Goal: Task Accomplishment & Management: Manage account settings

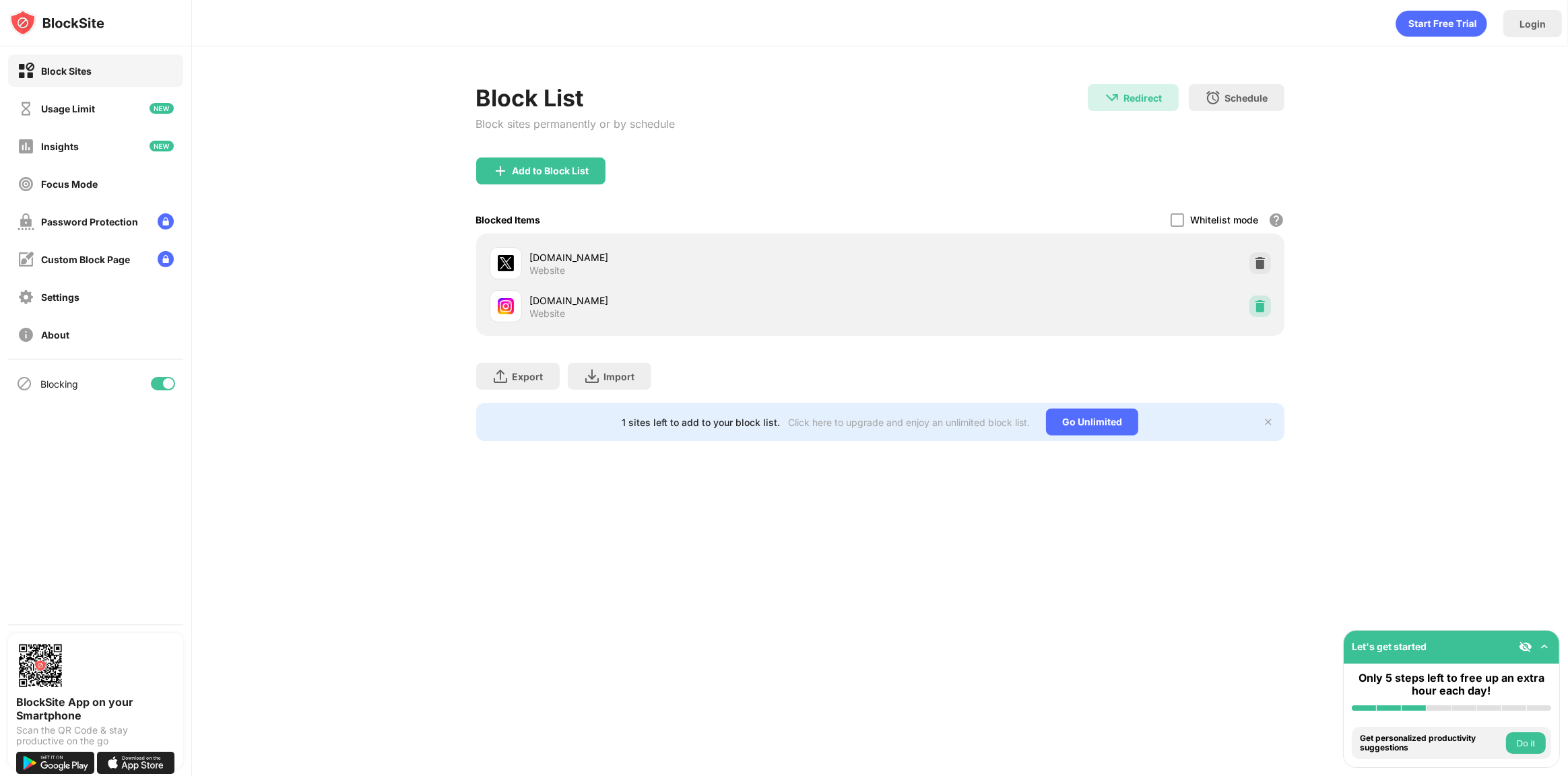
click at [1258, 308] on img at bounding box center [1260, 306] width 13 height 13
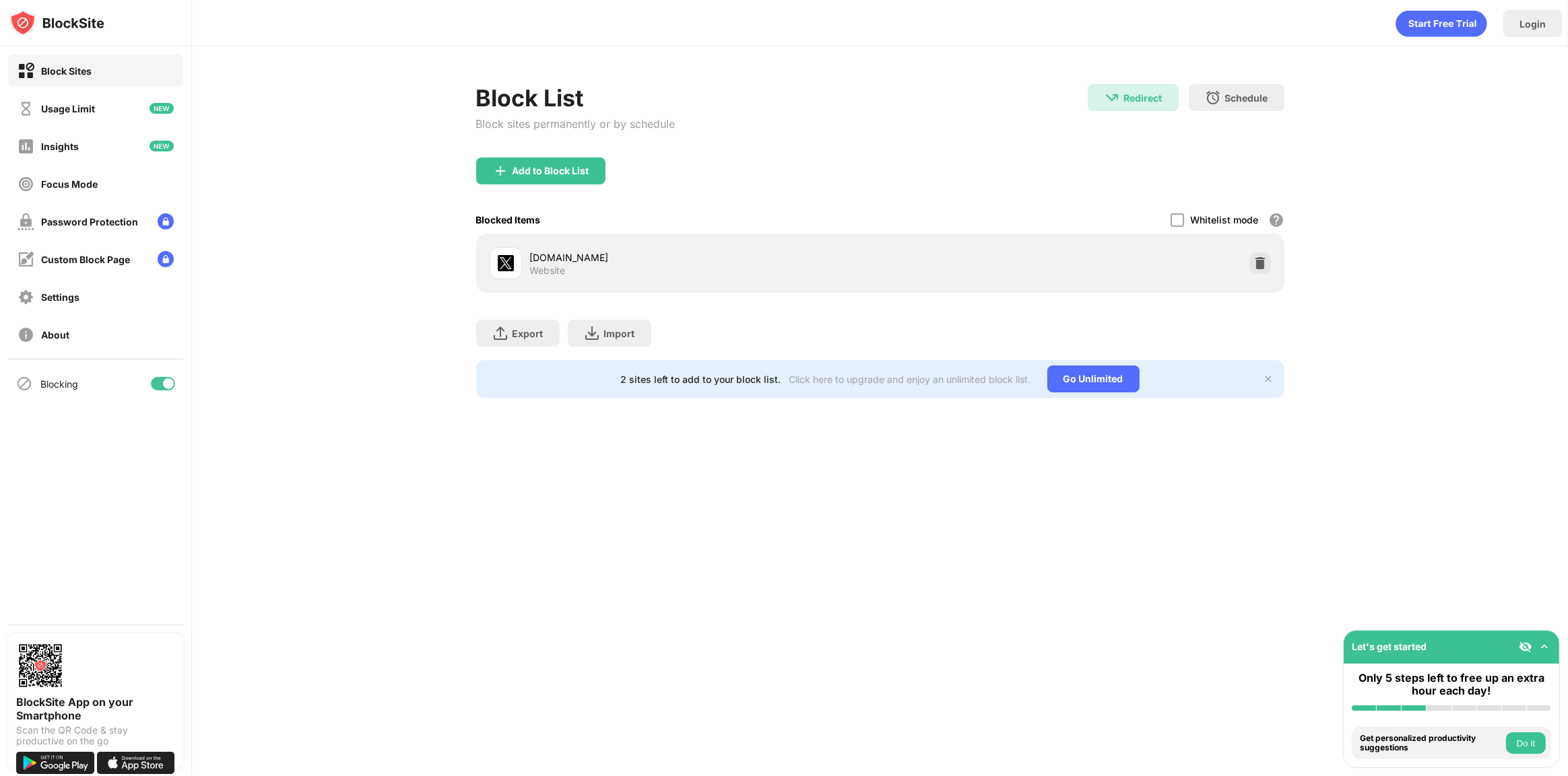
click at [1266, 263] on div at bounding box center [1260, 263] width 21 height 21
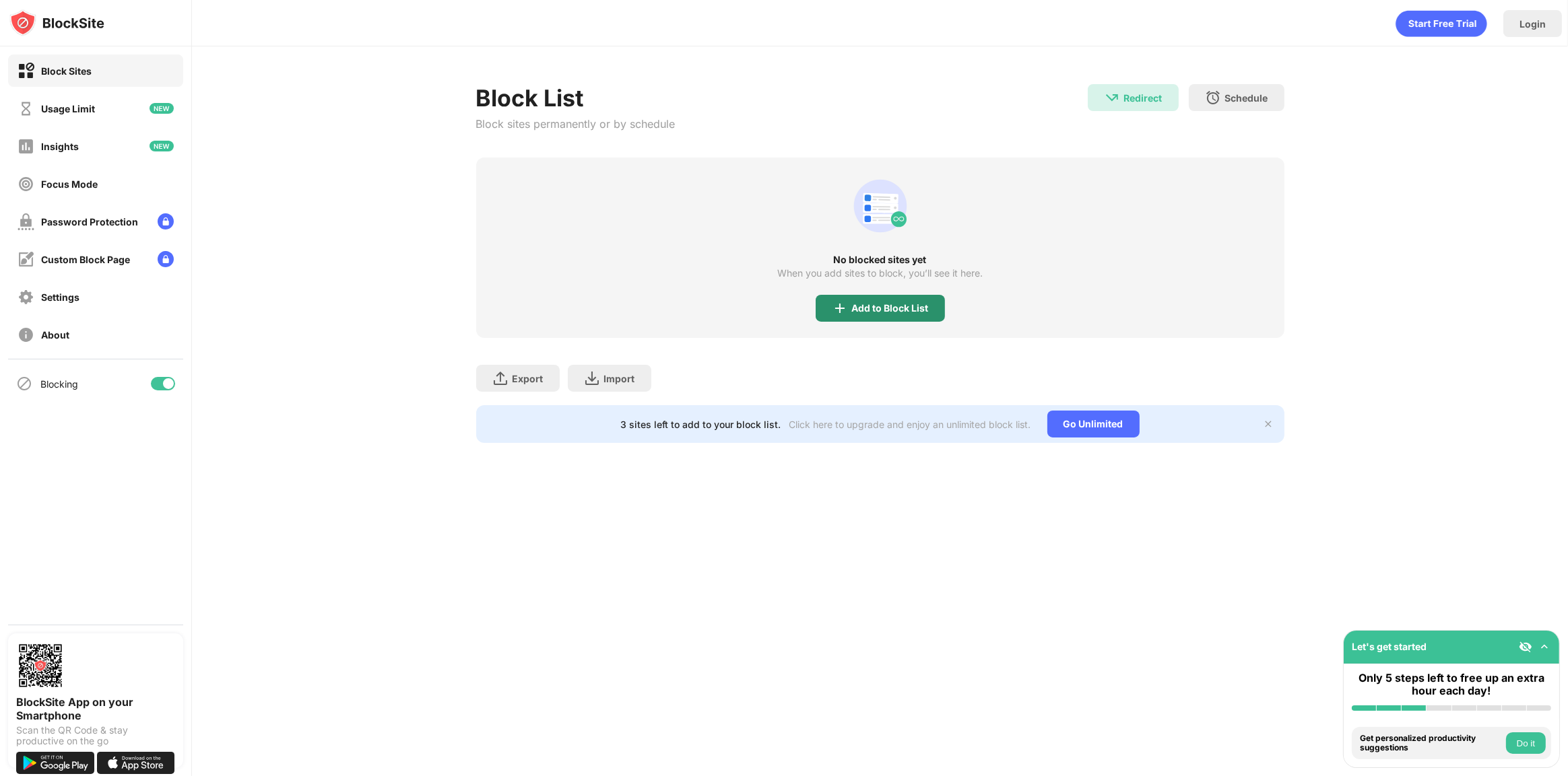
click at [886, 306] on div "Add to Block List" at bounding box center [890, 308] width 77 height 11
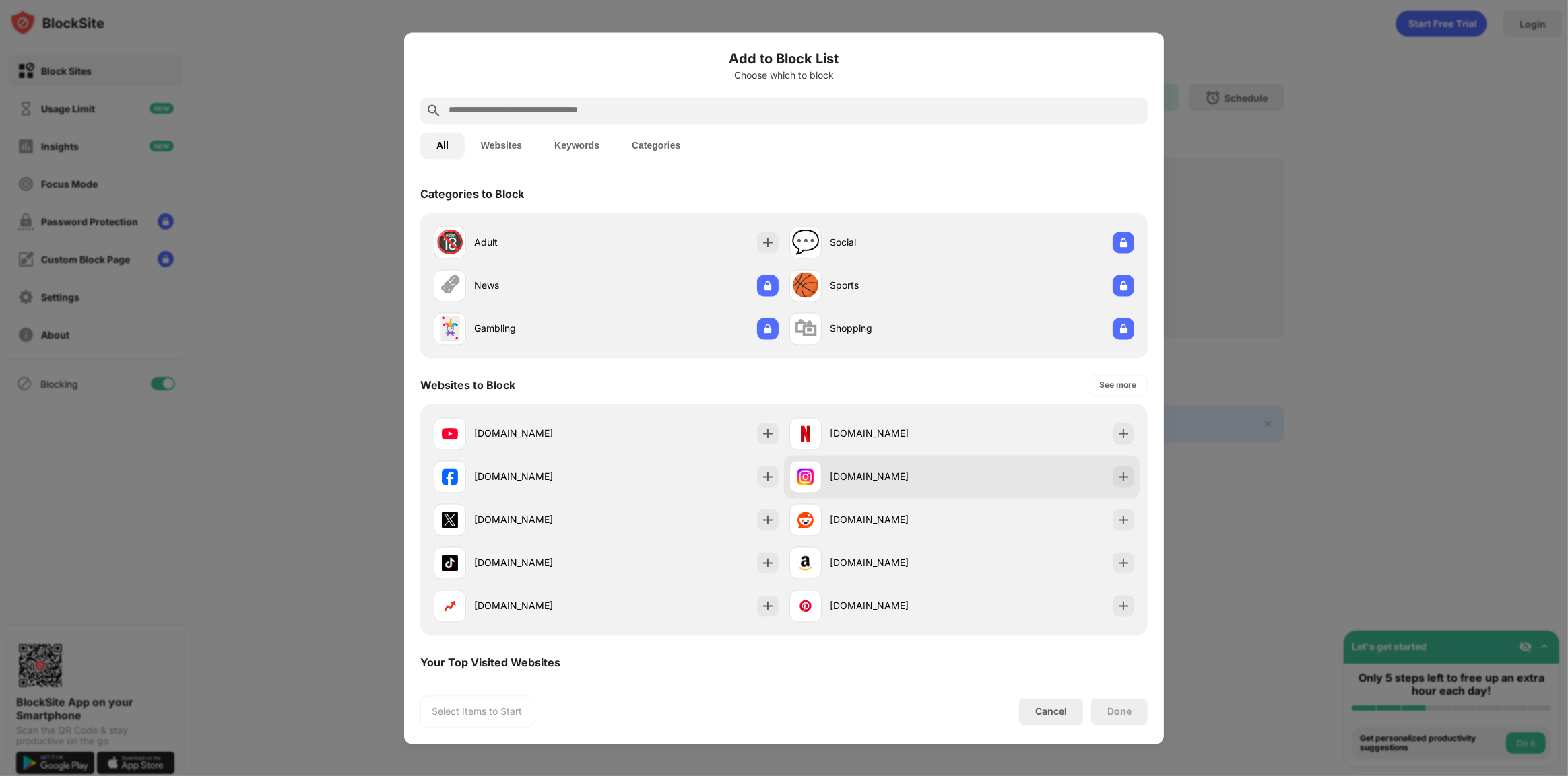
click at [838, 482] on div "[DOMAIN_NAME]" at bounding box center [895, 477] width 132 height 14
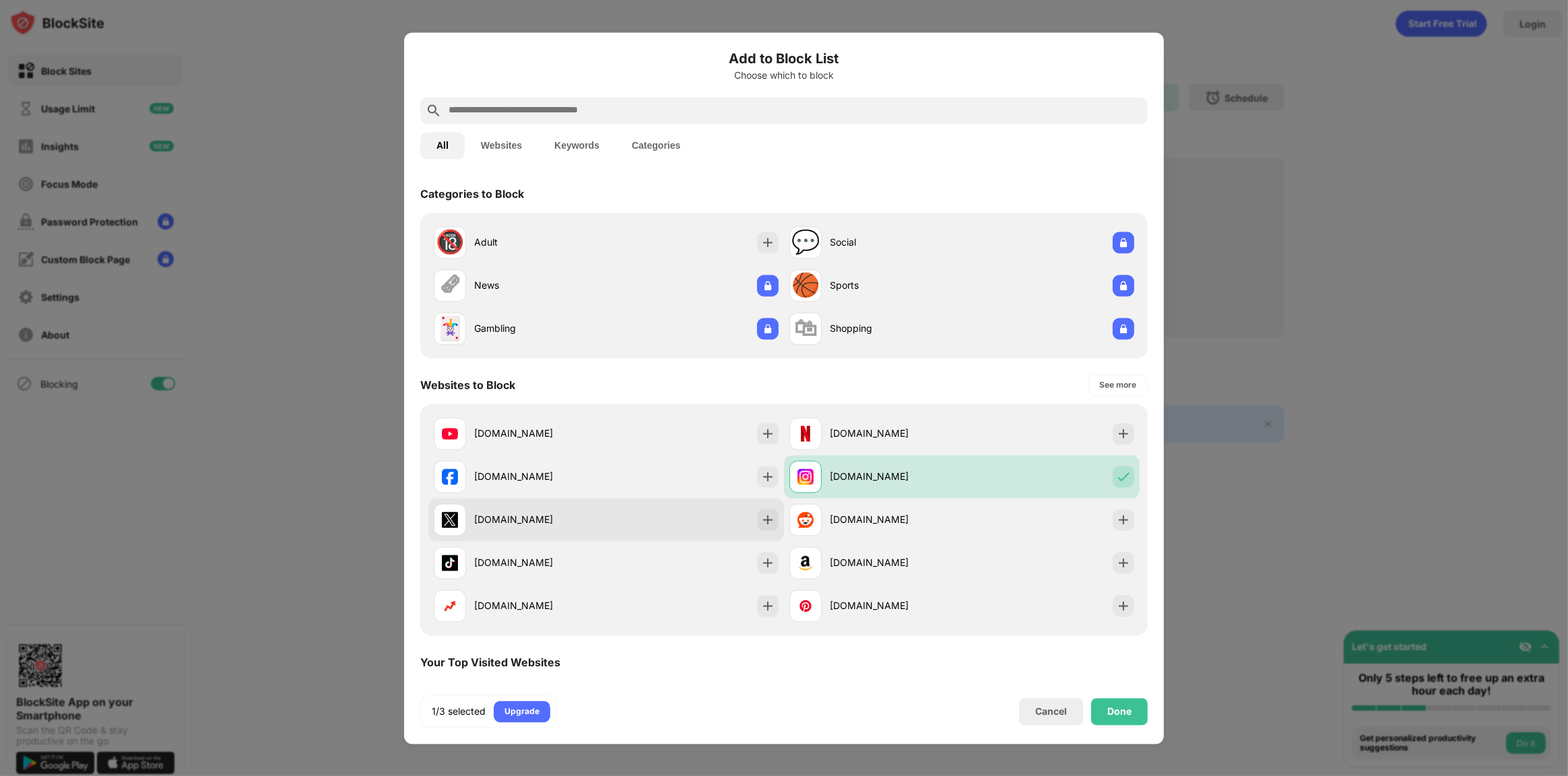
click at [629, 512] on div "[DOMAIN_NAME]" at bounding box center [606, 519] width 356 height 43
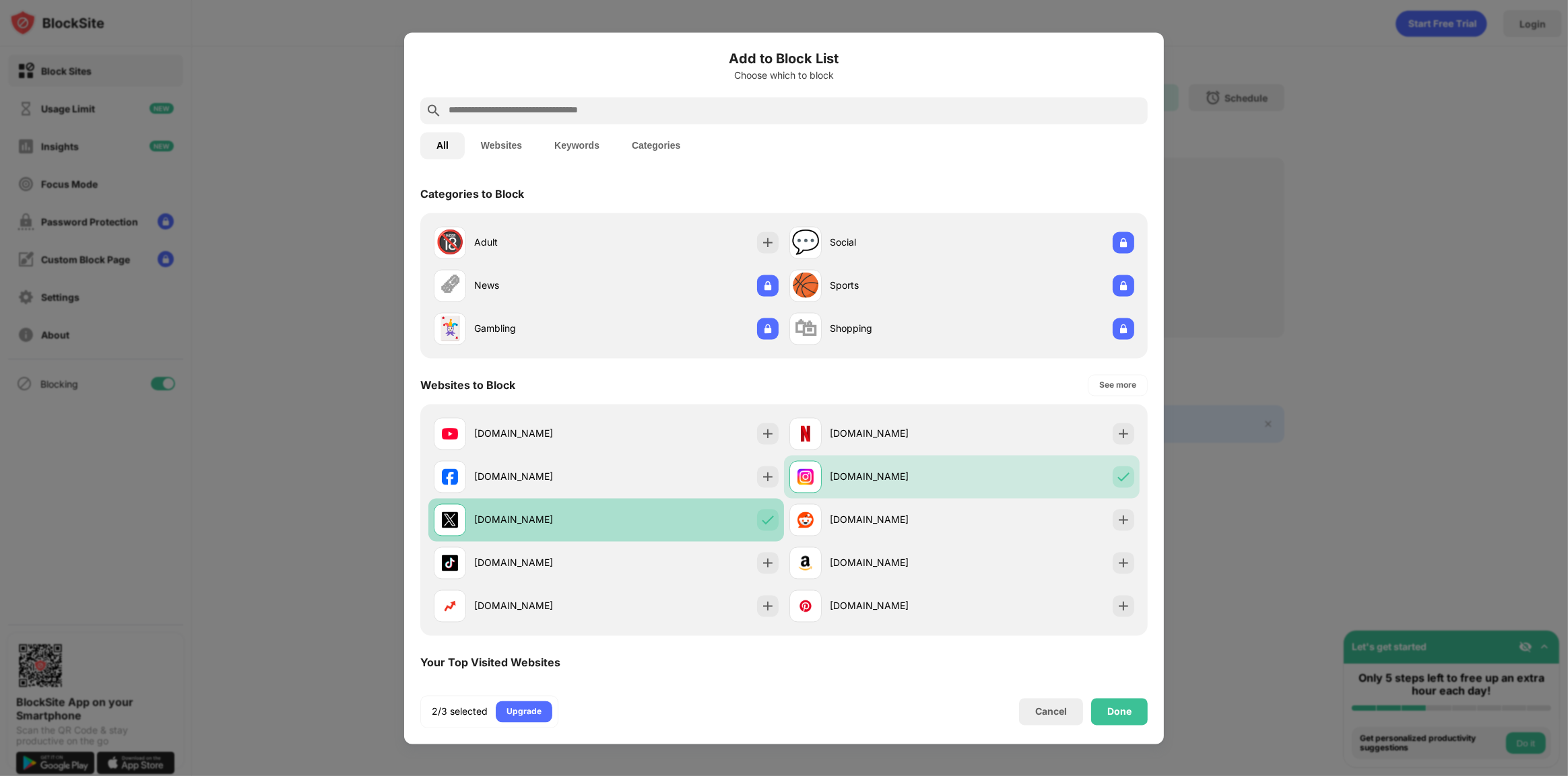
click at [618, 522] on div "[DOMAIN_NAME]" at bounding box center [606, 519] width 356 height 43
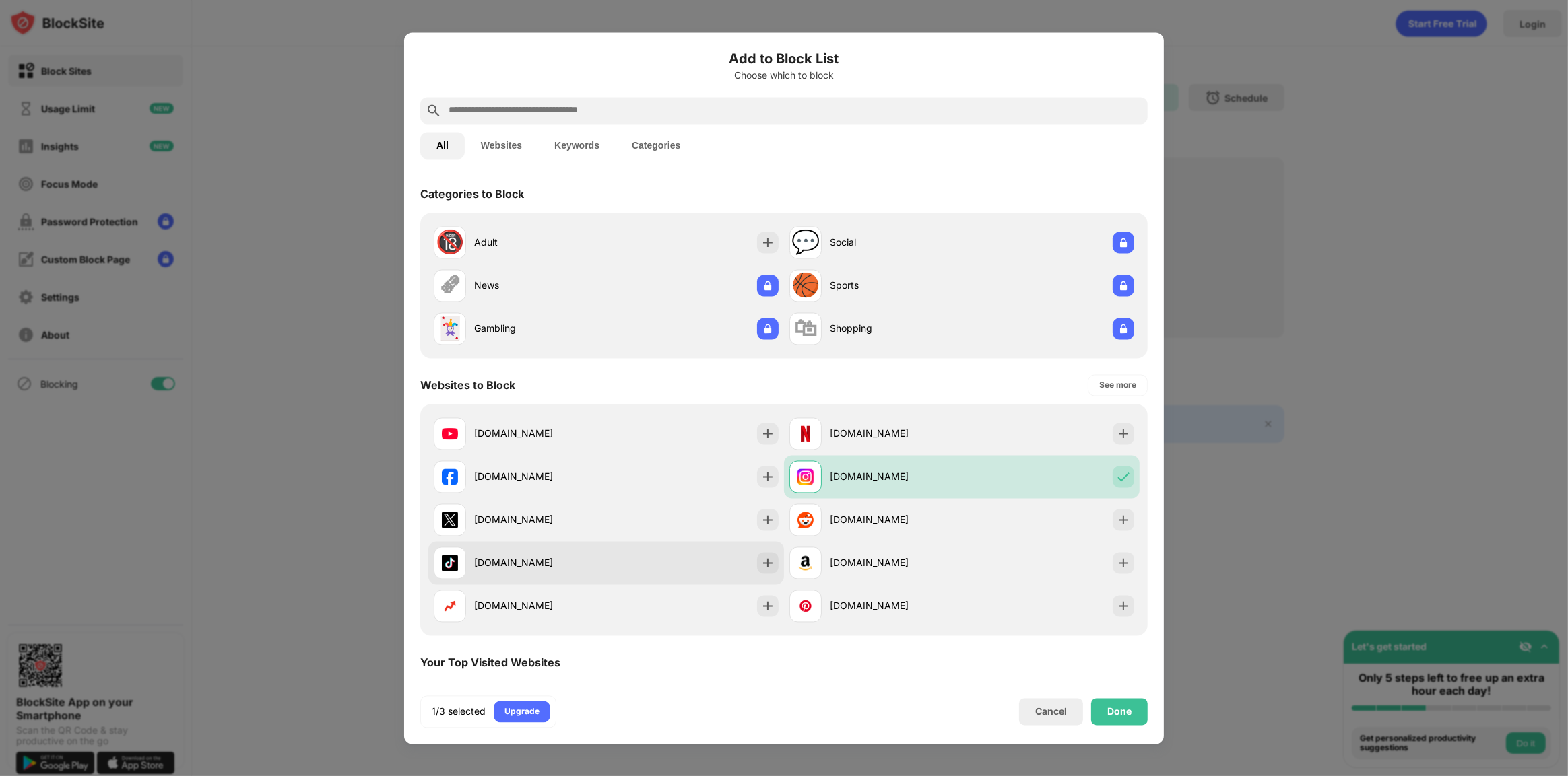
drag, startPoint x: 611, startPoint y: 558, endPoint x: 619, endPoint y: 561, distance: 8.5
click at [612, 559] on div "[DOMAIN_NAME]" at bounding box center [606, 563] width 356 height 43
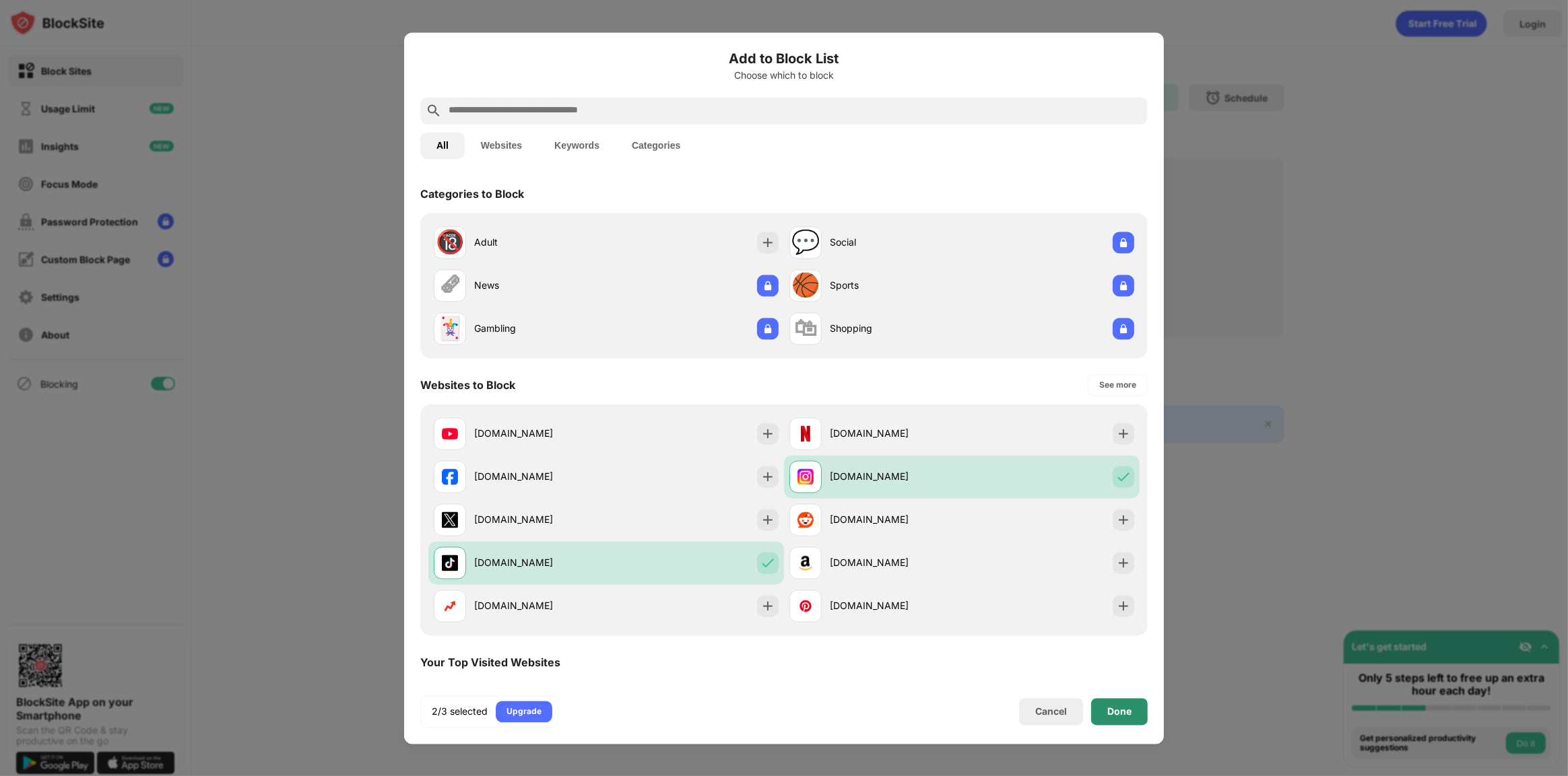
click at [1135, 724] on div "Done" at bounding box center [1119, 712] width 57 height 27
